Goal: Task Accomplishment & Management: Use online tool/utility

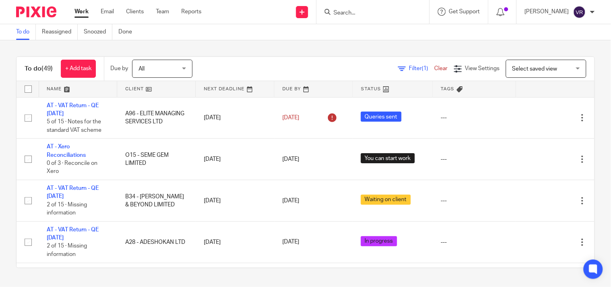
click at [222, 35] on div "To do Reassigned Snoozed Done" at bounding box center [305, 32] width 611 height 16
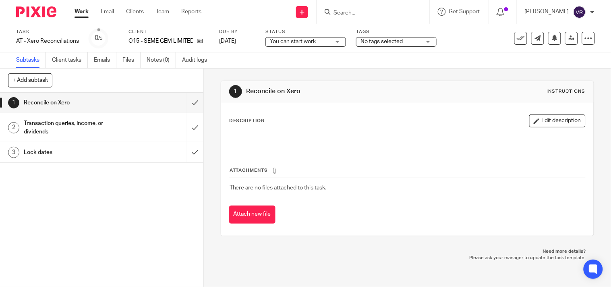
click at [309, 42] on span "You can start work" at bounding box center [293, 42] width 46 height 6
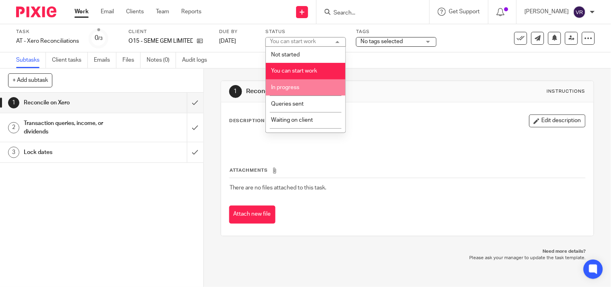
click at [295, 85] on li "In progress" at bounding box center [306, 87] width 80 height 17
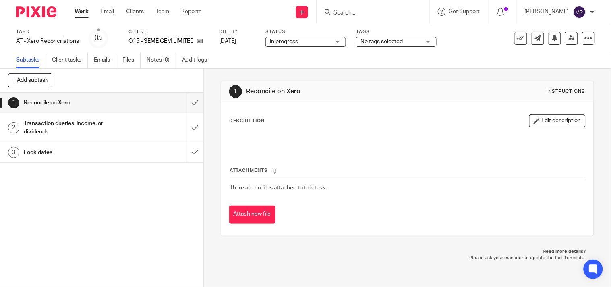
click at [299, 64] on div "Subtasks Client tasks Emails Files Notes (0) Audit logs" at bounding box center [305, 60] width 611 height 16
click at [190, 102] on input "submit" at bounding box center [101, 103] width 203 height 20
click at [181, 126] on input "submit" at bounding box center [101, 127] width 203 height 29
click at [188, 145] on input "submit" at bounding box center [101, 152] width 203 height 20
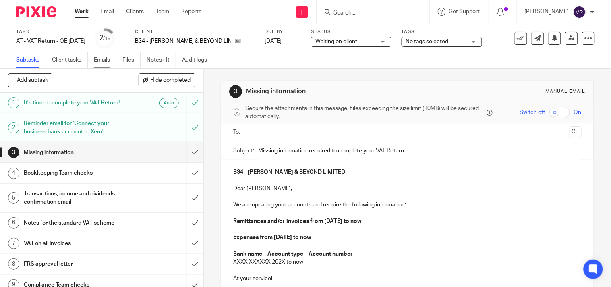
click at [98, 61] on link "Emails" at bounding box center [105, 60] width 23 height 16
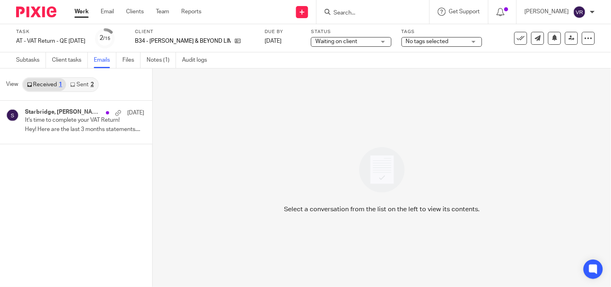
click at [79, 84] on link "Sent 2" at bounding box center [81, 84] width 31 height 13
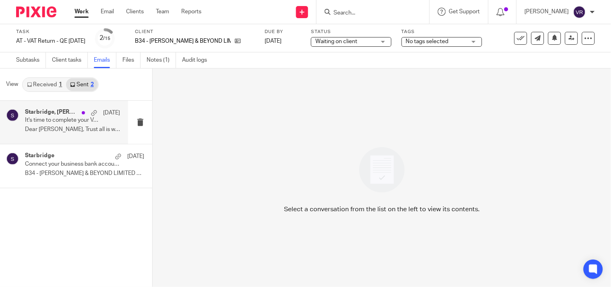
click at [70, 133] on div "Starbridge, Kemah Bob 7 Sep It's time to complete your VAT Return! Dear Kemah, …" at bounding box center [72, 122] width 95 height 27
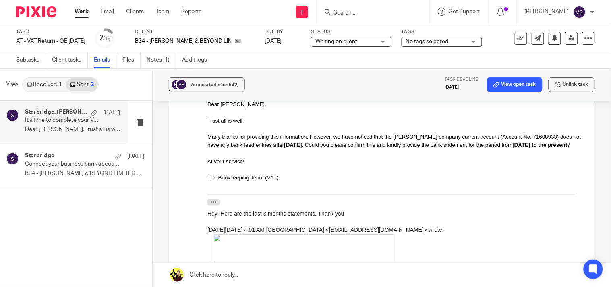
scroll to position [134, 0]
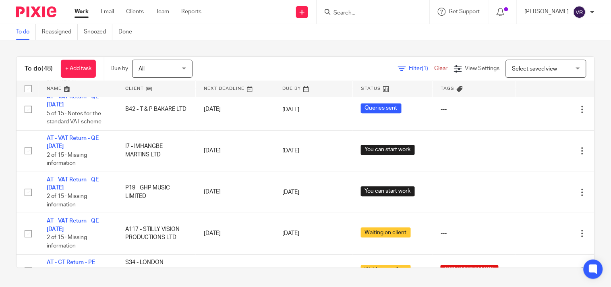
scroll to position [448, 0]
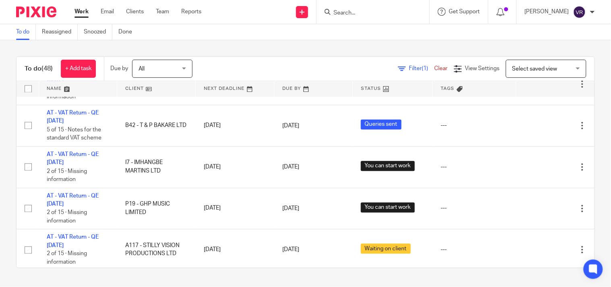
click at [319, 40] on div "To do (48) + Add task Due by All All [DATE] [DATE] This week Next week This mon…" at bounding box center [305, 162] width 611 height 244
